Goal: Navigation & Orientation: Find specific page/section

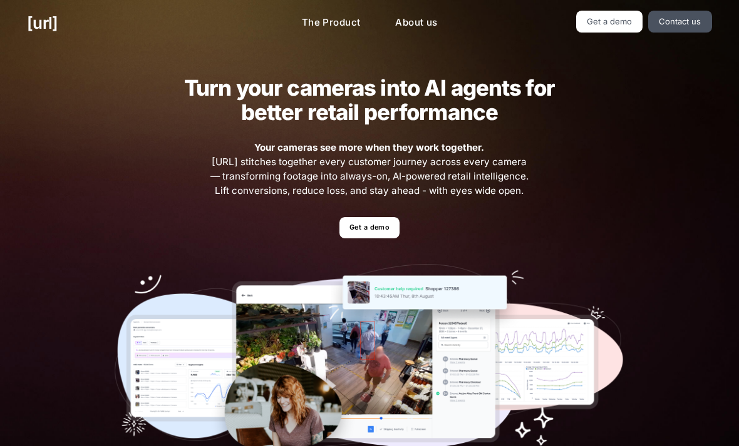
click at [362, 229] on link "Get a demo" at bounding box center [368, 228] width 59 height 22
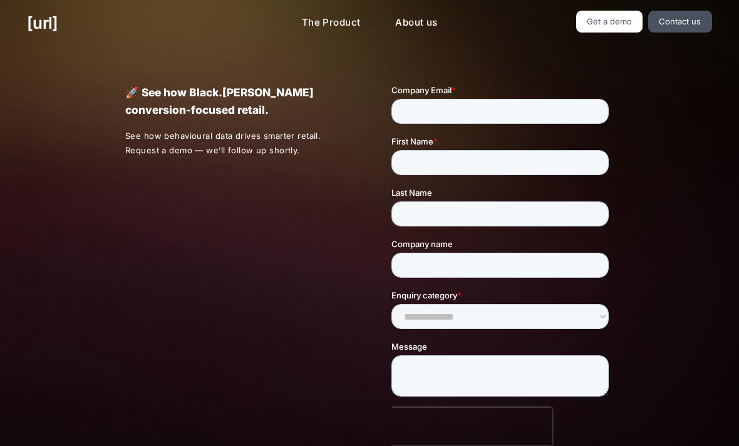
click at [58, 19] on link "[URL]" at bounding box center [42, 23] width 31 height 24
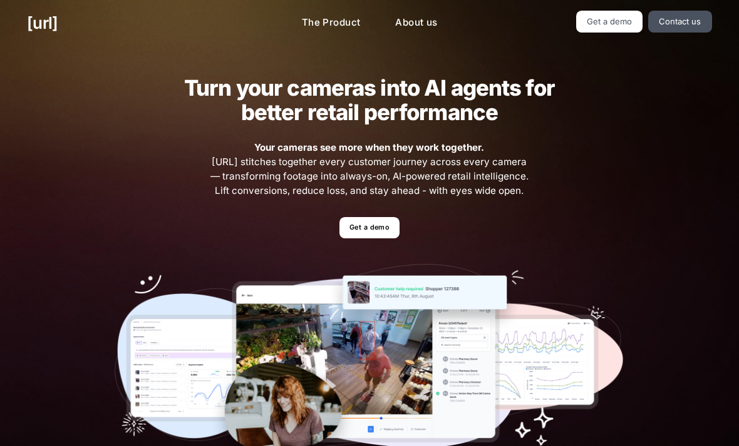
click at [58, 26] on link "[URL]" at bounding box center [42, 23] width 31 height 24
click at [326, 25] on link "The Product" at bounding box center [331, 23] width 79 height 24
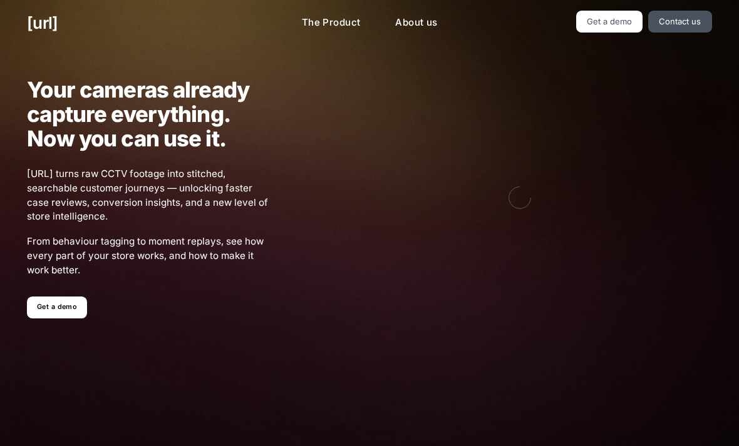
click at [48, 297] on link "Get a demo" at bounding box center [56, 308] width 59 height 22
